Goal: Understand process/instructions

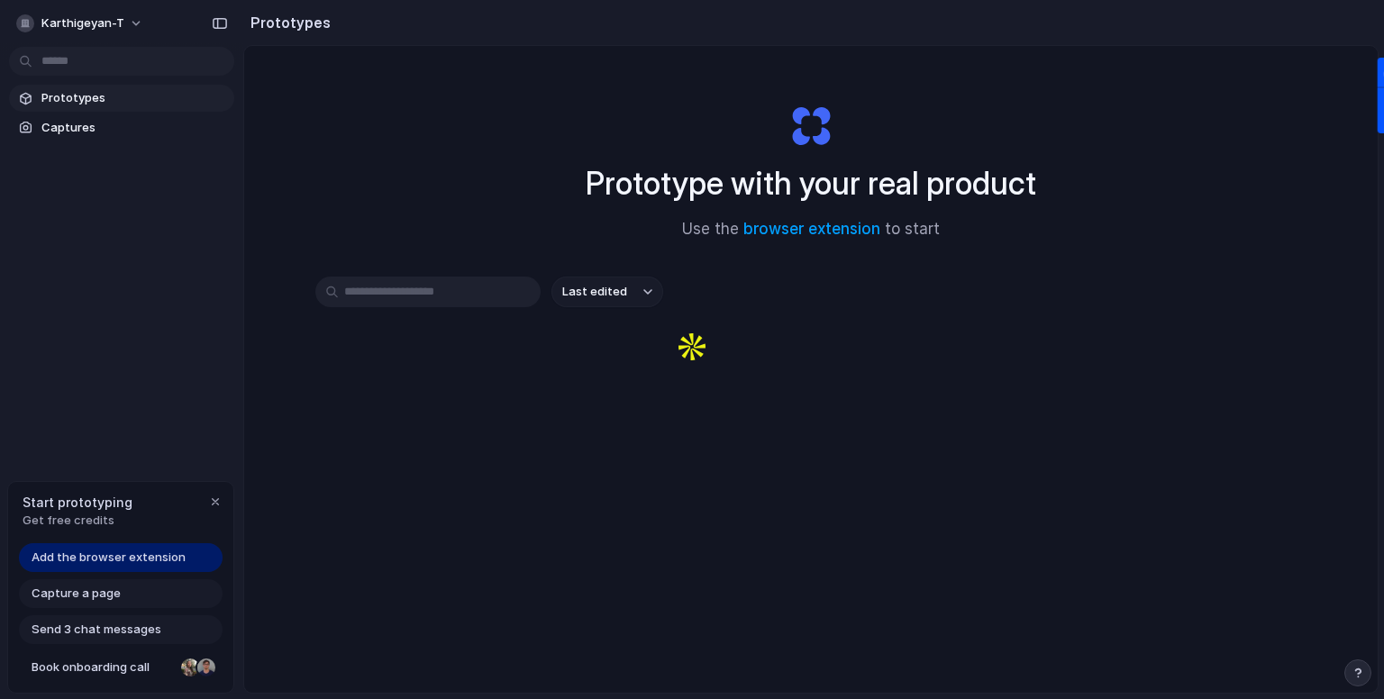
click at [661, 330] on div "Last edited" at bounding box center [810, 356] width 991 height 159
click at [398, 295] on input "text" at bounding box center [427, 292] width 225 height 31
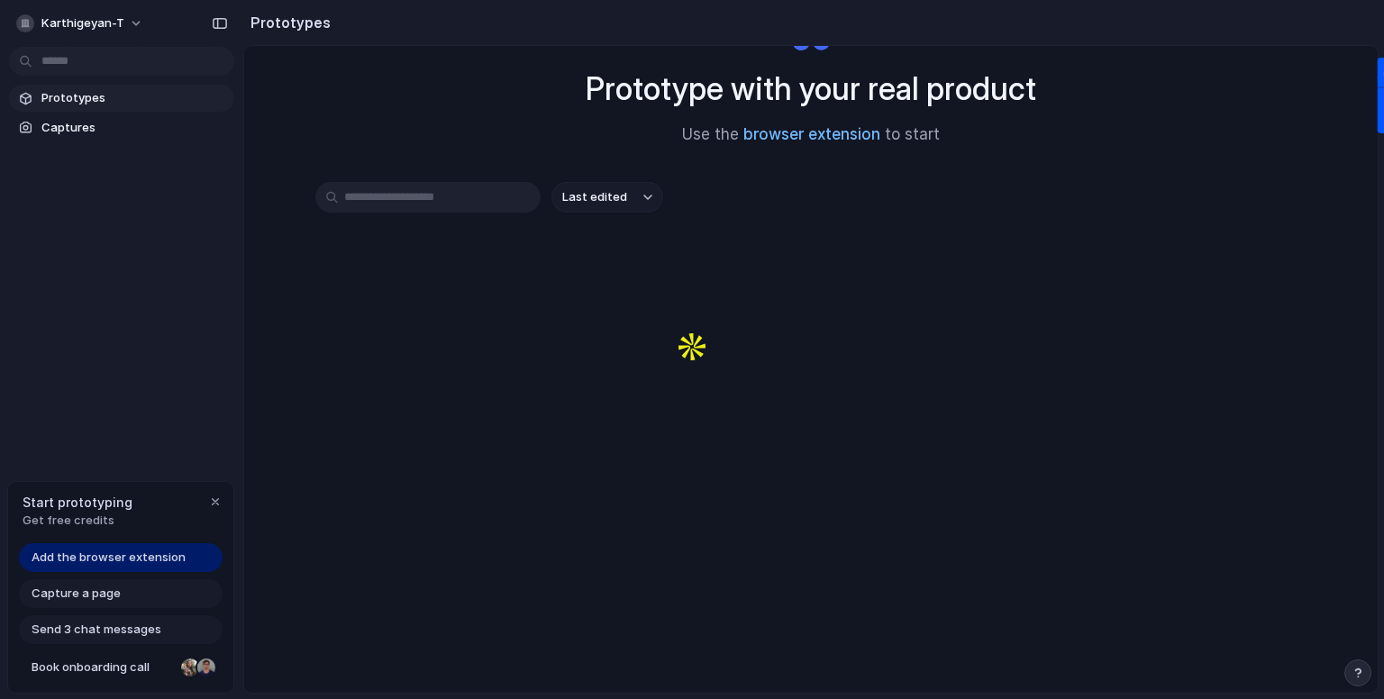
click at [819, 129] on link "browser extension" at bounding box center [811, 134] width 137 height 18
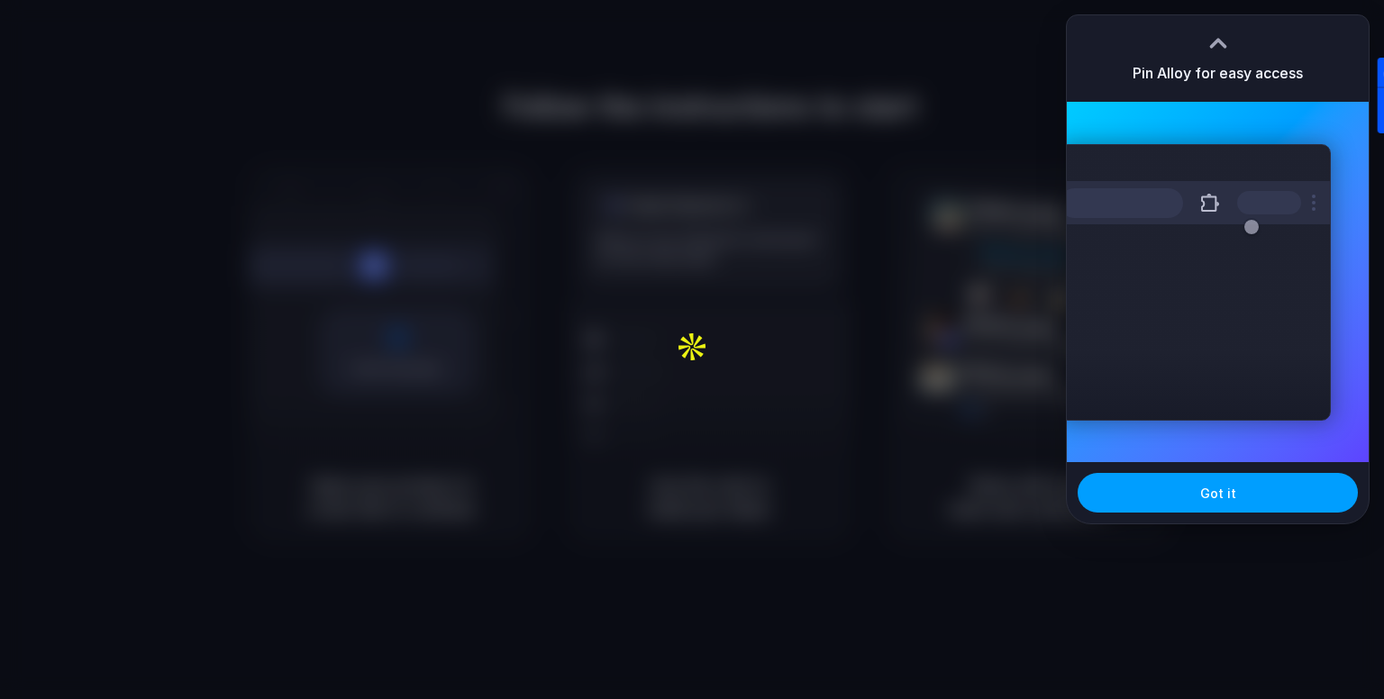
click at [1258, 497] on button "Got it" at bounding box center [1218, 493] width 280 height 40
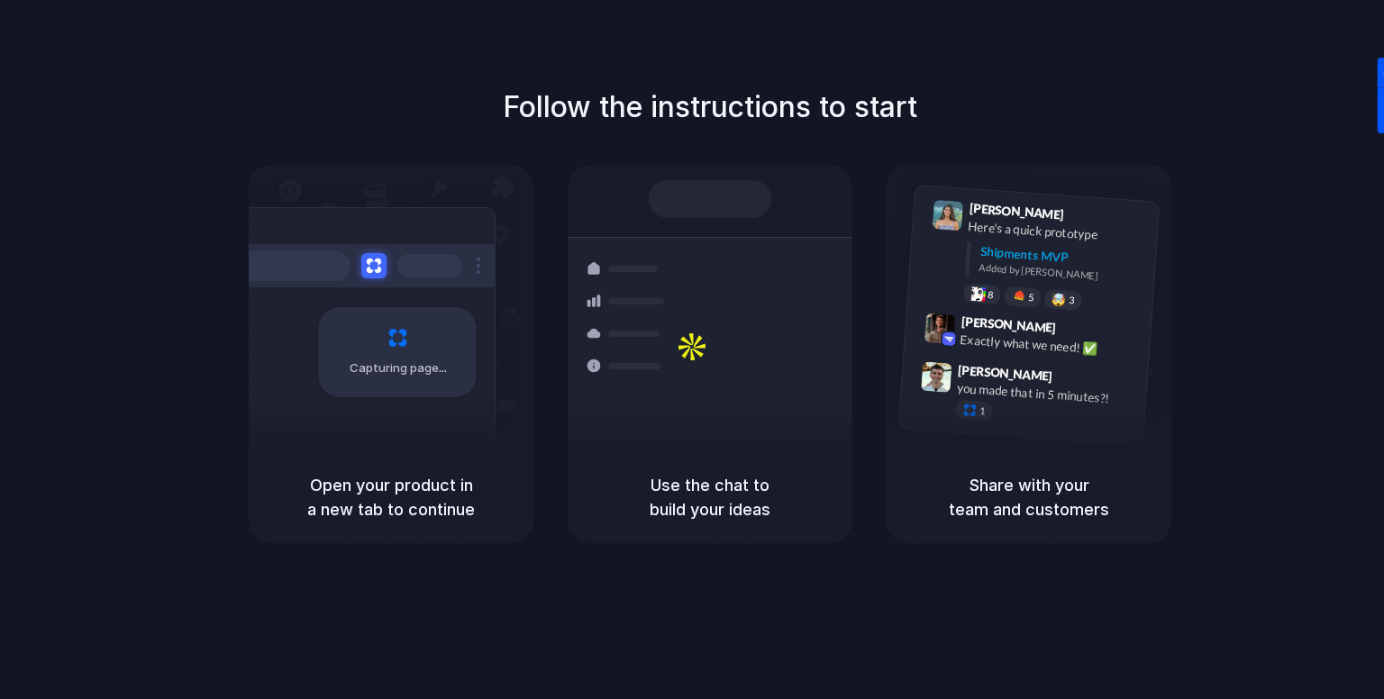
click at [1268, 171] on div "Follow the instructions to start Capturing page Open your product in a new tab …" at bounding box center [710, 315] width 1384 height 458
